Goal: Check status: Check status

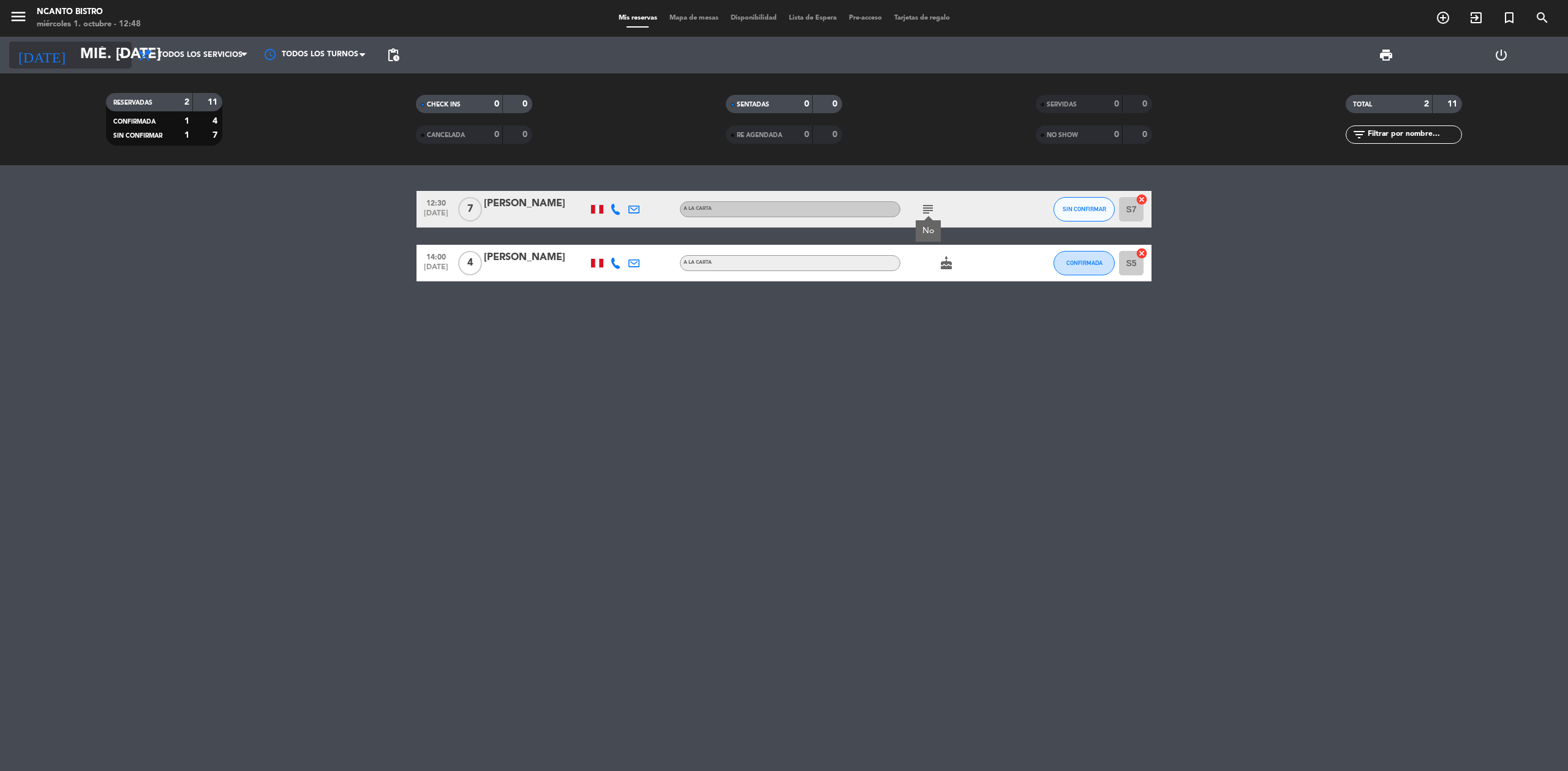
click at [76, 48] on input "mié. [DATE]" at bounding box center [165, 55] width 182 height 30
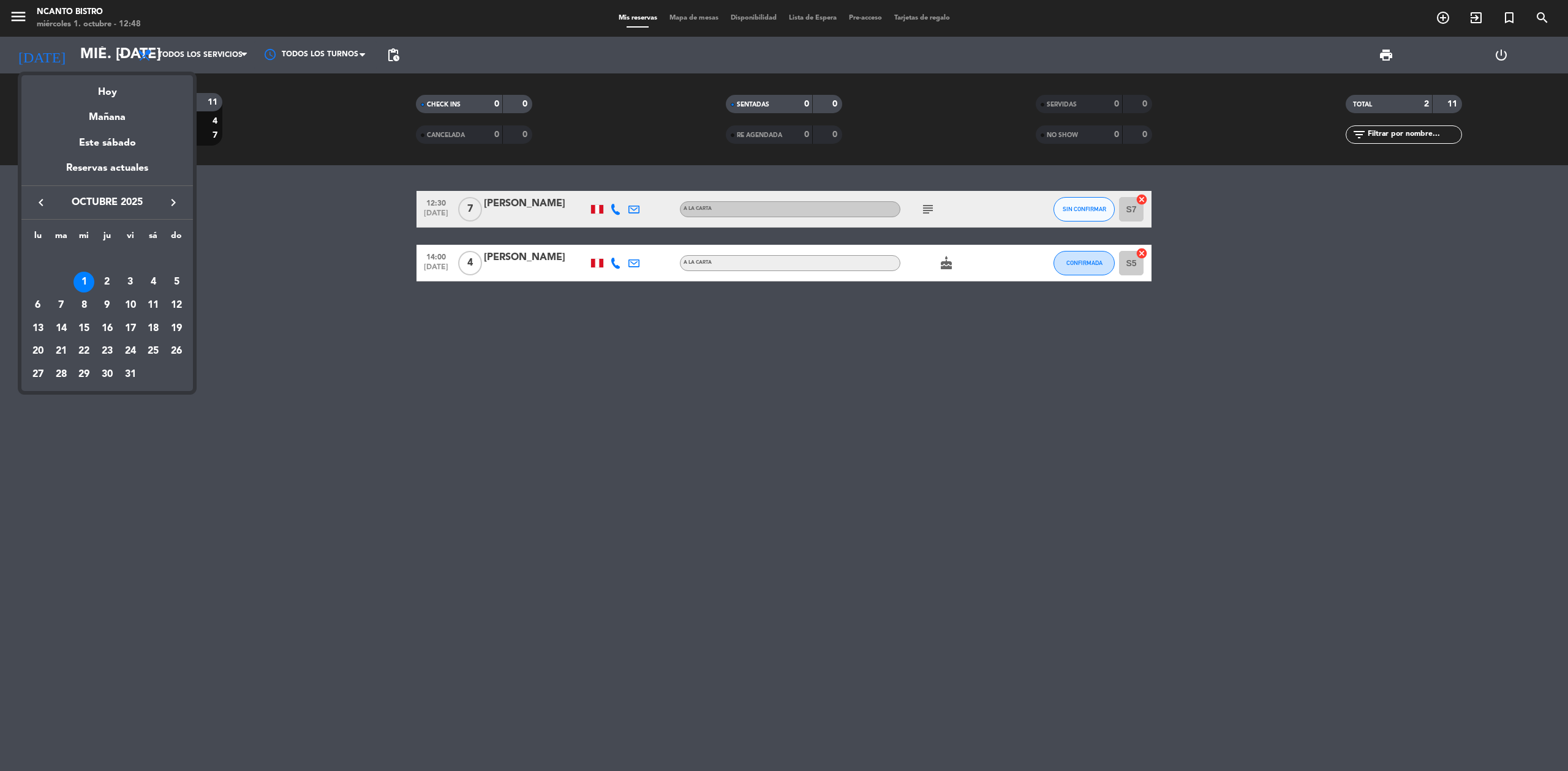
click at [44, 201] on icon "keyboard_arrow_left" at bounding box center [41, 203] width 15 height 15
click at [57, 372] on div "30" at bounding box center [61, 374] width 21 height 21
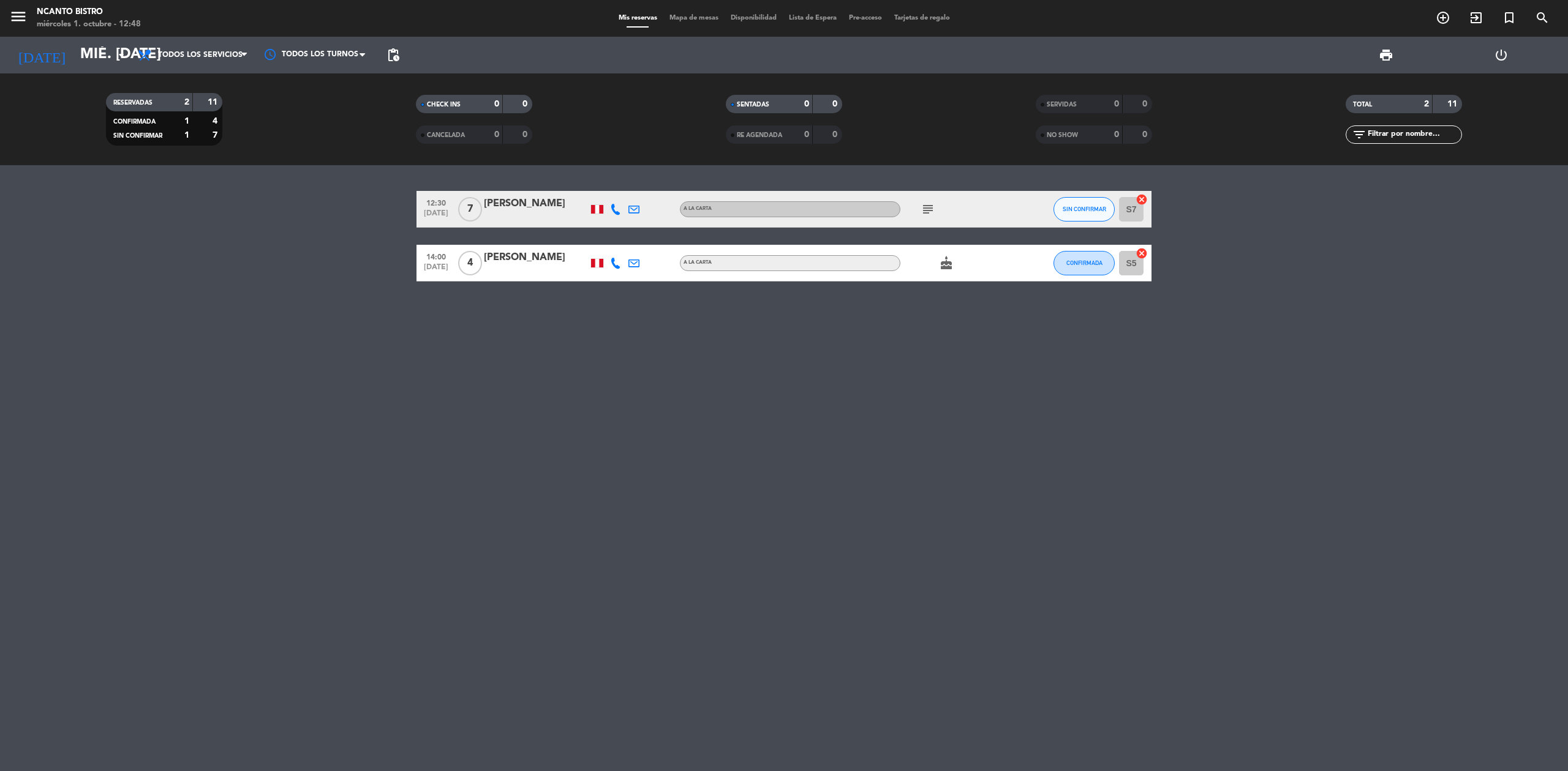
type input "[DATE] sep."
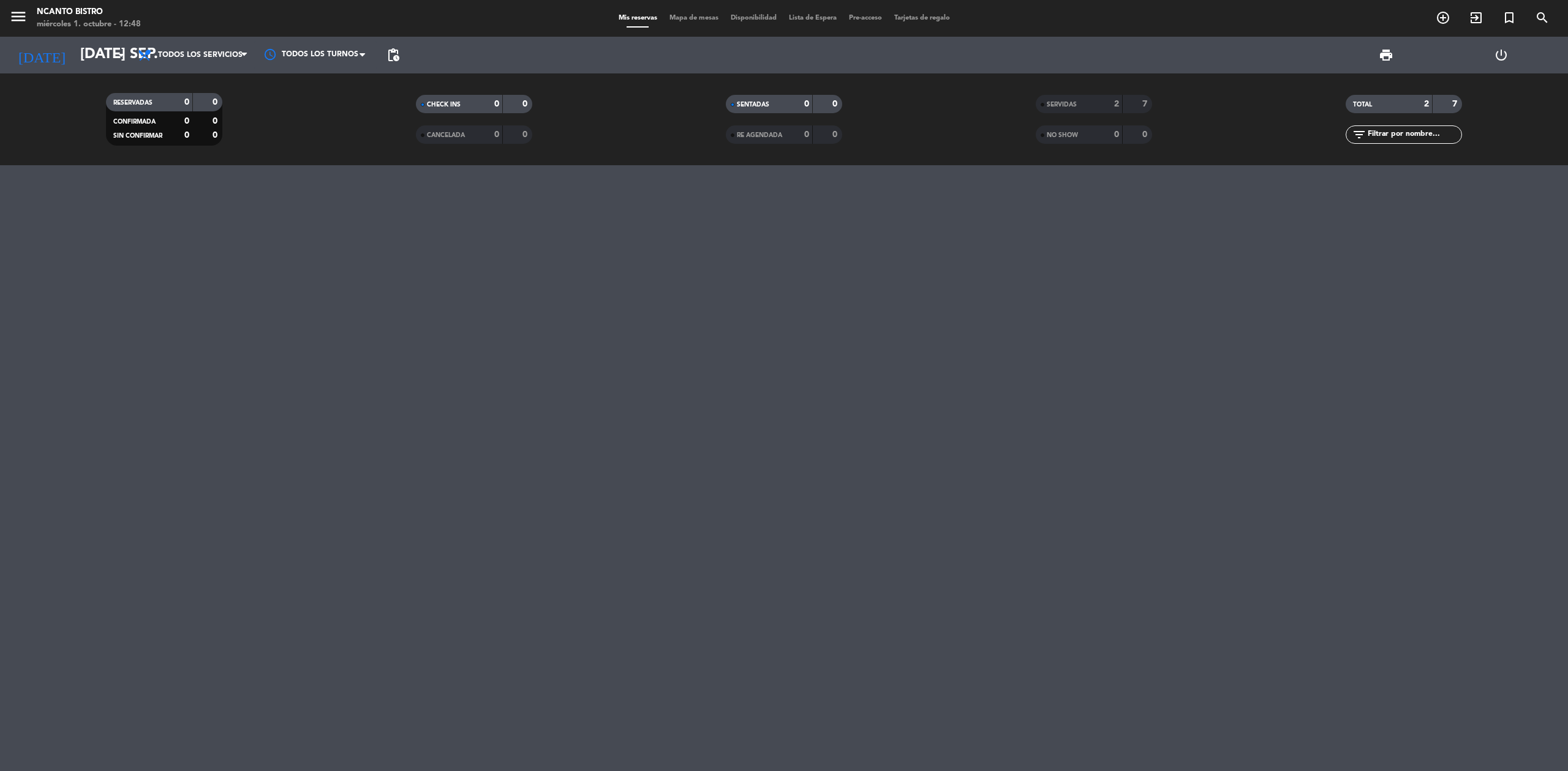
click at [1066, 109] on div "SERVIDAS" at bounding box center [1067, 104] width 56 height 14
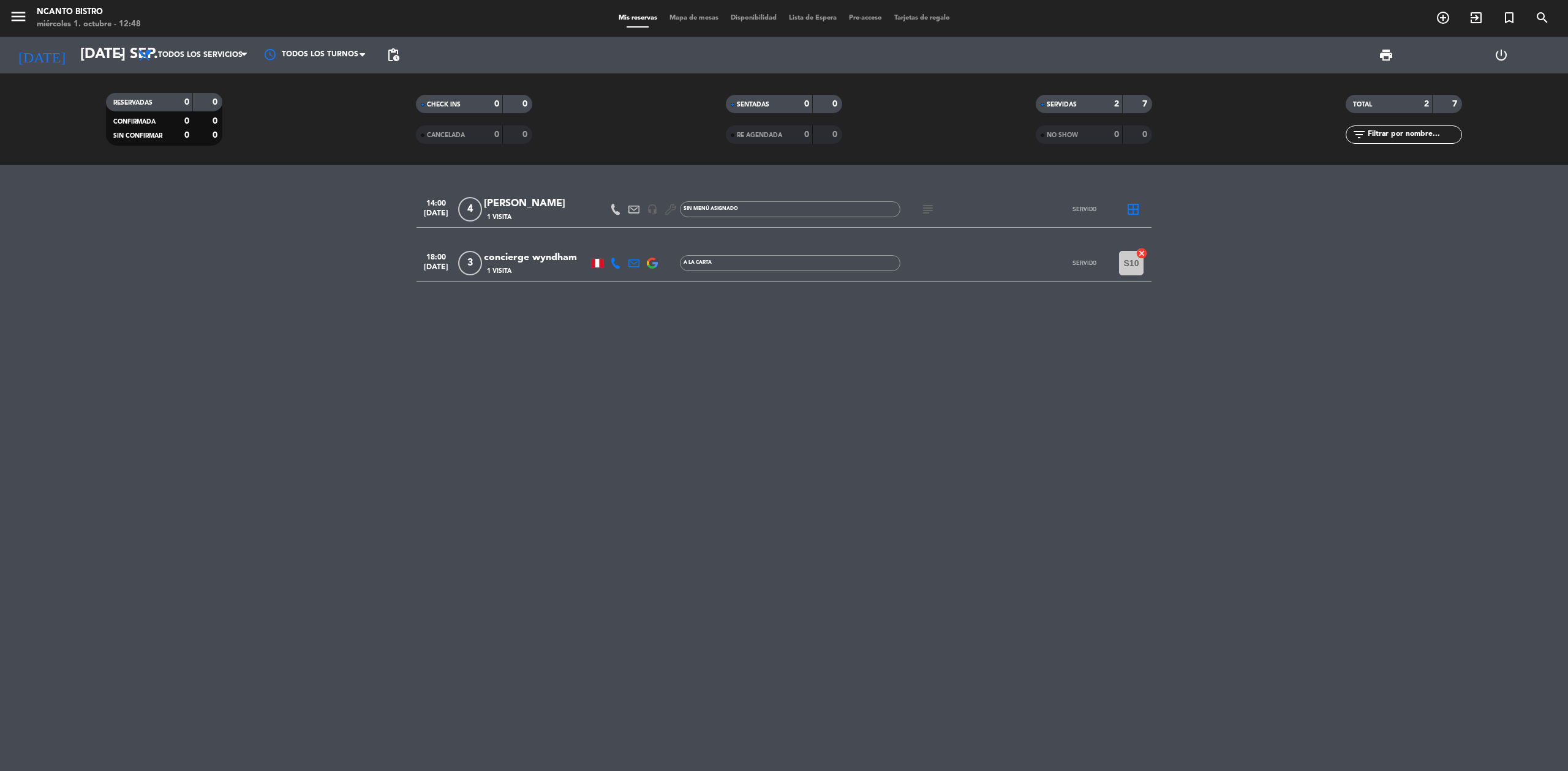
click at [612, 260] on icon at bounding box center [615, 263] width 11 height 11
click at [621, 243] on span "content_paste" at bounding box center [625, 242] width 9 height 9
click at [563, 251] on div "concierge wyndham" at bounding box center [536, 258] width 104 height 16
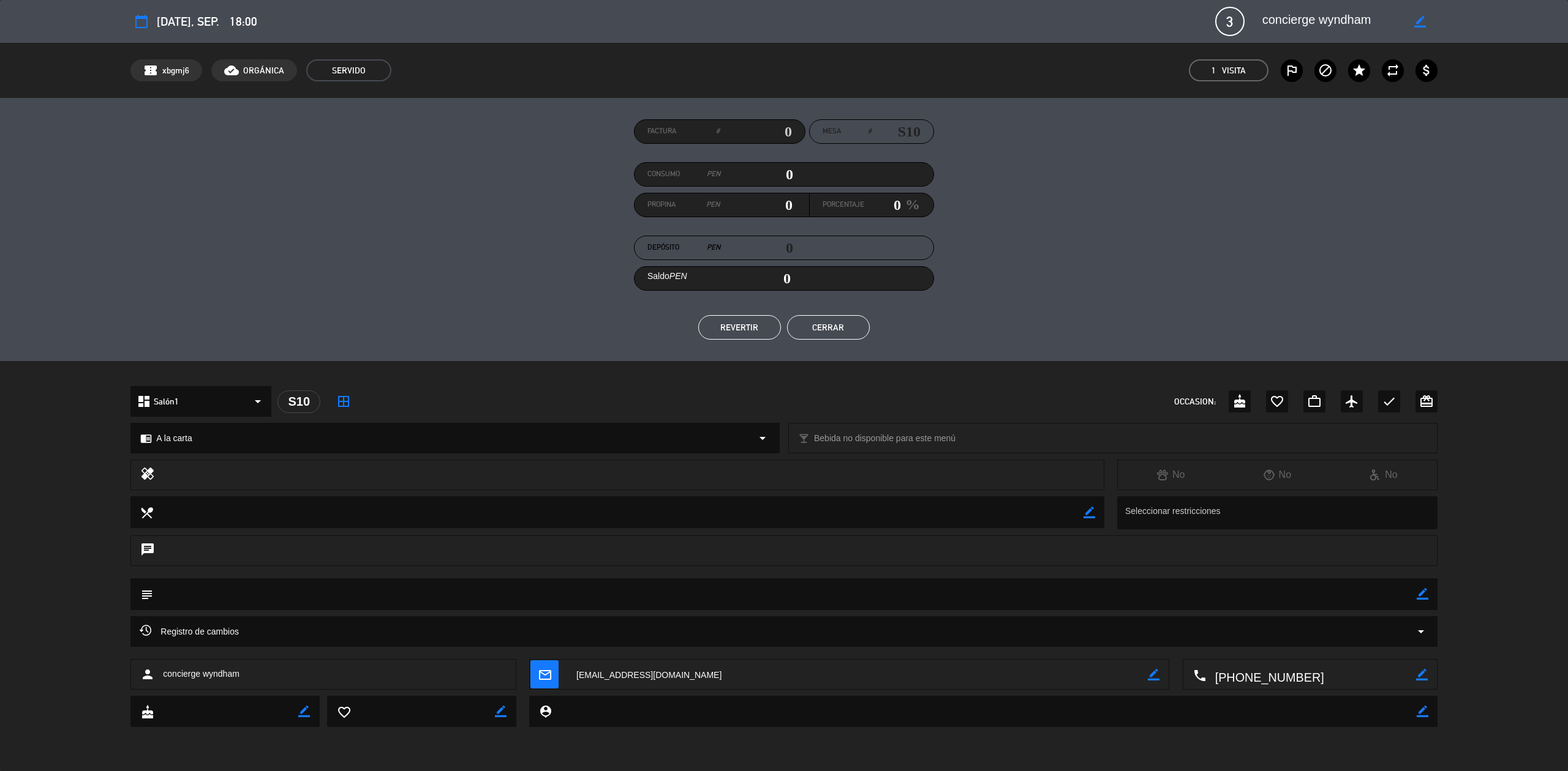
click at [218, 672] on span "concierge wyndham" at bounding box center [201, 674] width 76 height 14
click at [240, 676] on div "person concierge wyndham" at bounding box center [323, 674] width 385 height 30
drag, startPoint x: 236, startPoint y: 673, endPoint x: 161, endPoint y: 673, distance: 75.0
click at [161, 673] on div "person concierge wyndham" at bounding box center [323, 674] width 385 height 30
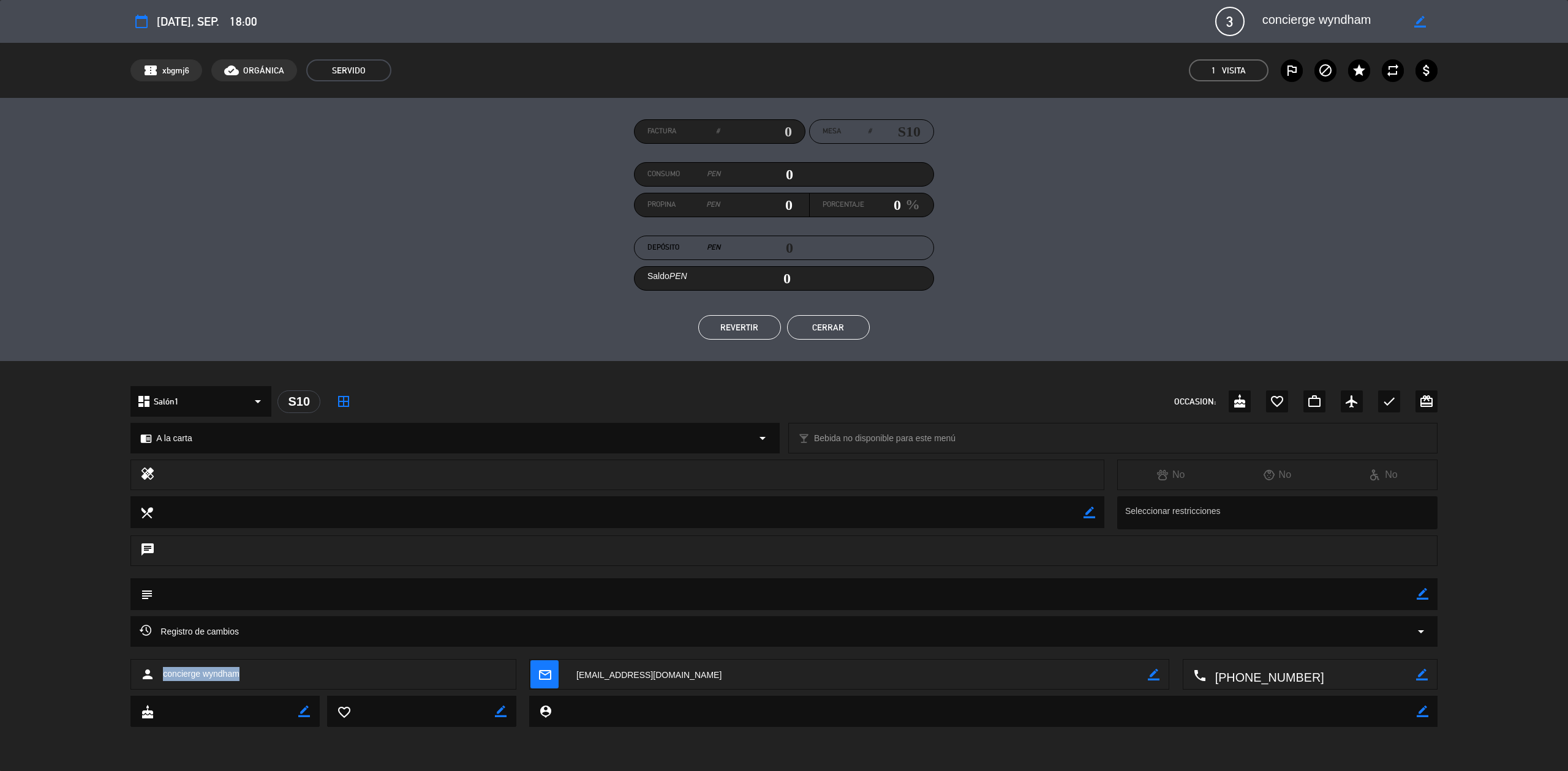
copy span "concierge wyndham"
drag, startPoint x: 360, startPoint y: 40, endPoint x: 361, endPoint y: 58, distance: 18.0
click at [361, 48] on div "calendar_today [DATE], sep. 18:00 3 concierge wyndham border_color phone mail_o…" at bounding box center [784, 386] width 1568 height 771
click at [361, 60] on span "SERVIDO" at bounding box center [349, 70] width 85 height 22
